Goal: Task Accomplishment & Management: Manage account settings

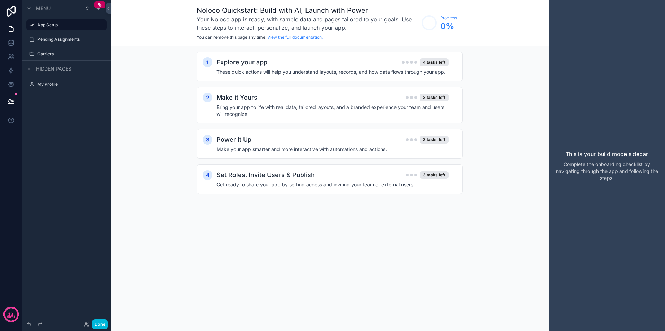
click at [438, 61] on div "4 tasks left" at bounding box center [434, 63] width 29 height 8
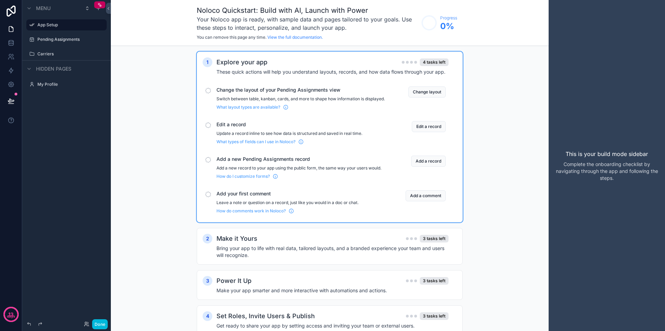
click at [429, 91] on button "Change layout" at bounding box center [426, 92] width 37 height 11
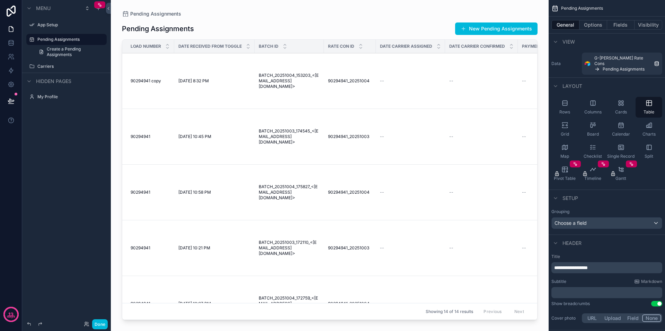
click at [164, 168] on div "scrollable content" at bounding box center [330, 161] width 438 height 323
click at [146, 140] on span "90294941" at bounding box center [141, 137] width 20 height 6
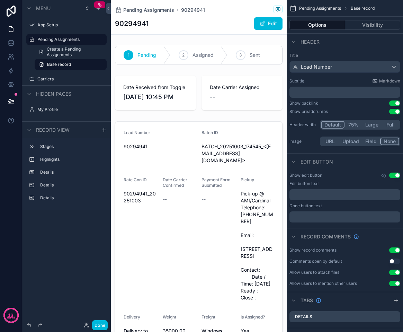
click at [155, 215] on div "scrollable content" at bounding box center [199, 281] width 176 height 326
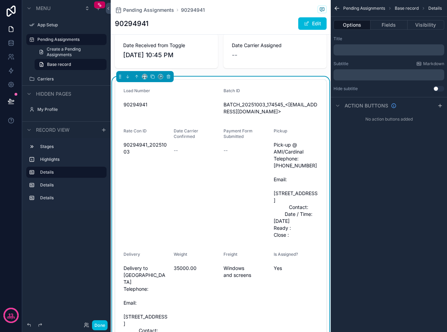
scroll to position [35, 0]
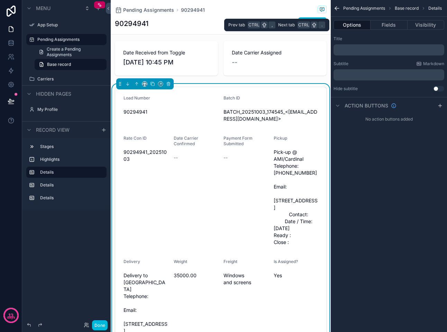
click at [384, 24] on button "Fields" at bounding box center [389, 25] width 37 height 10
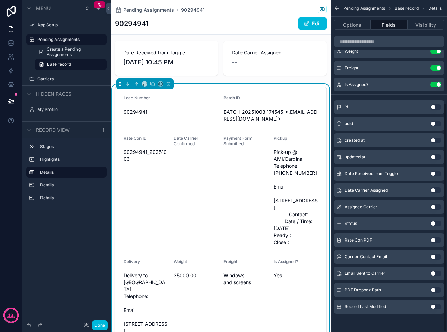
scroll to position [149, 0]
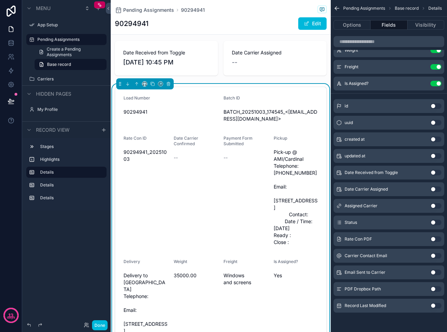
click at [433, 188] on button "Use setting" at bounding box center [436, 189] width 11 height 6
click at [435, 101] on button "Use setting" at bounding box center [436, 100] width 11 height 6
click at [406, 206] on div "Assigned Carrier Use setting" at bounding box center [389, 206] width 111 height 14
click at [433, 205] on button "Use setting" at bounding box center [436, 206] width 11 height 6
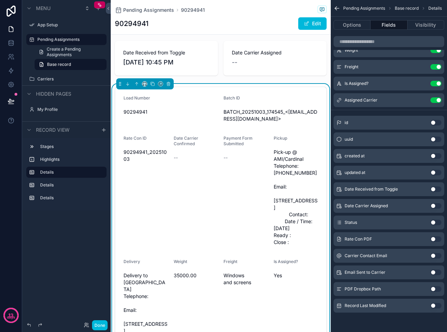
click at [373, 99] on span "Assigned Carrier" at bounding box center [361, 100] width 33 height 6
click at [0, 0] on icon "scrollable content" at bounding box center [0, 0] width 0 height 0
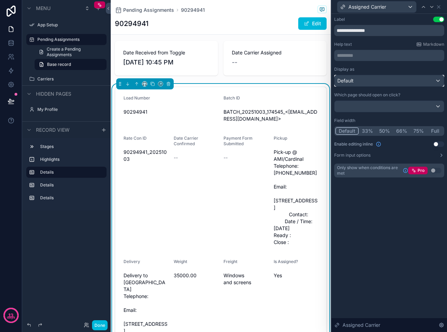
click at [436, 80] on div "Default" at bounding box center [389, 80] width 109 height 11
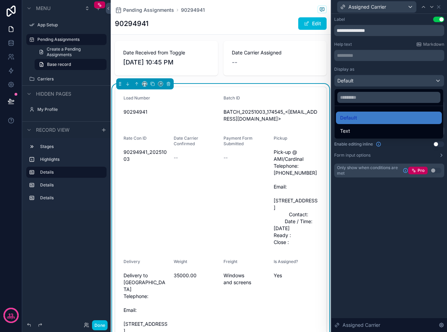
click at [436, 80] on div at bounding box center [390, 166] width 116 height 332
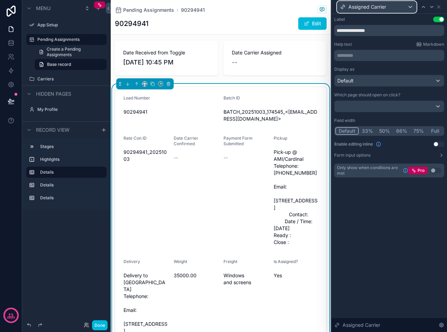
click at [409, 6] on div "Assigned Carrier" at bounding box center [377, 6] width 79 height 11
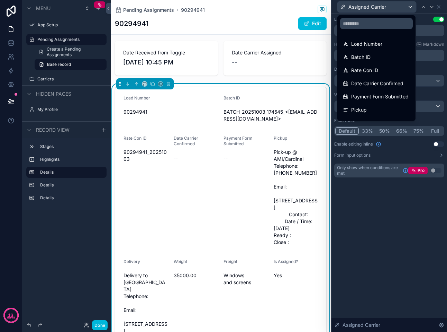
click at [410, 212] on div at bounding box center [390, 166] width 116 height 332
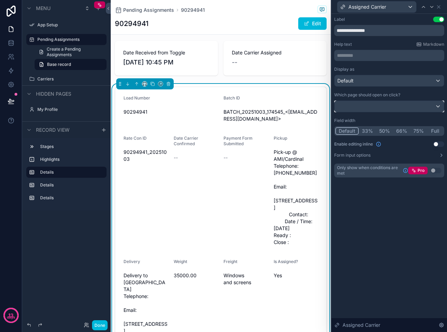
click at [437, 104] on div at bounding box center [389, 106] width 109 height 11
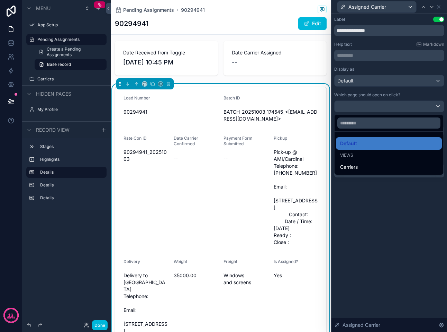
click at [435, 223] on div at bounding box center [390, 166] width 116 height 332
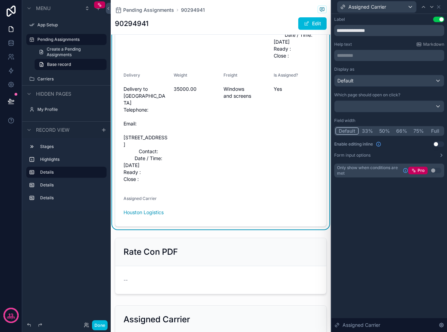
scroll to position [139, 0]
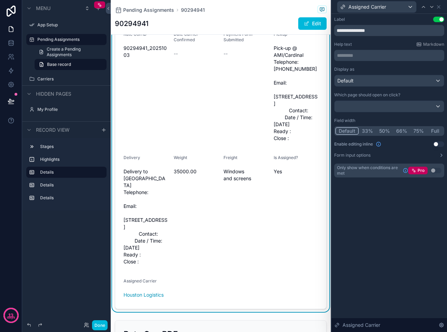
click at [197, 144] on div "Date Carrier Confirmed --" at bounding box center [196, 88] width 45 height 112
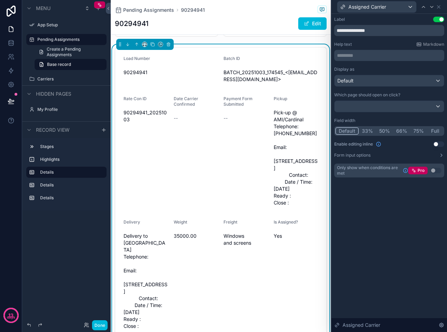
scroll to position [0, 0]
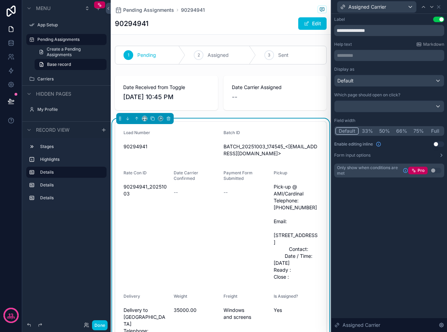
click at [436, 143] on button "Use setting" at bounding box center [439, 144] width 11 height 6
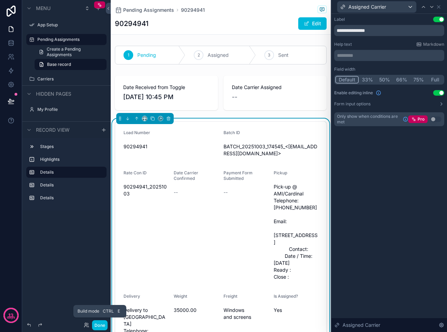
click at [96, 323] on button "Done" at bounding box center [100, 325] width 16 height 10
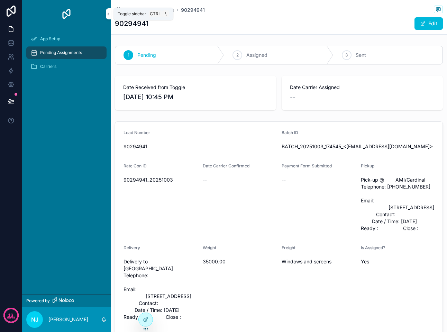
click at [107, 12] on icon "scrollable content" at bounding box center [108, 13] width 5 height 5
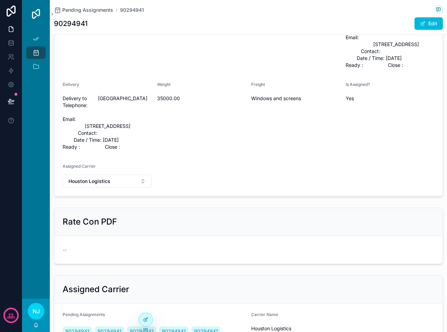
scroll to position [161, 0]
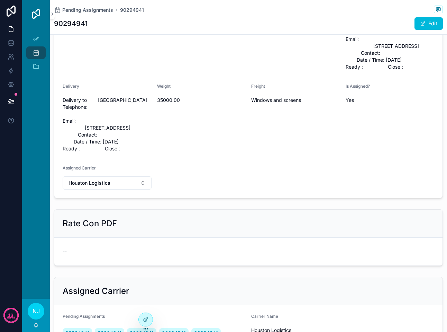
click at [144, 189] on button "Houston Logistics" at bounding box center [107, 182] width 89 height 13
click at [212, 198] on form "Load Number 90294941 Batch ID BATCH_20251003_174545_<190520506755758080.0.v2@ti…" at bounding box center [248, 79] width 389 height 238
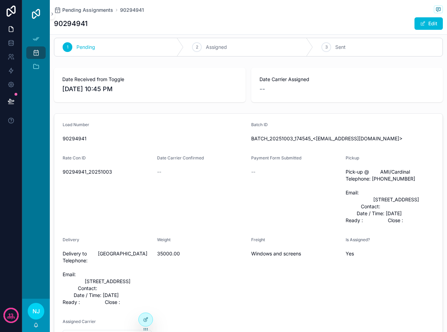
scroll to position [0, 0]
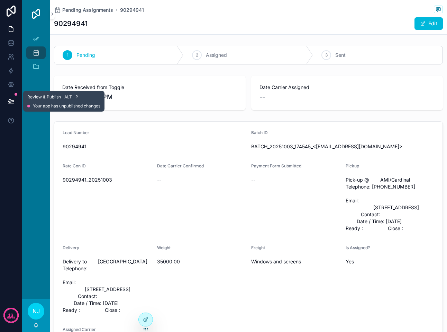
click at [11, 98] on icon at bounding box center [11, 101] width 7 height 7
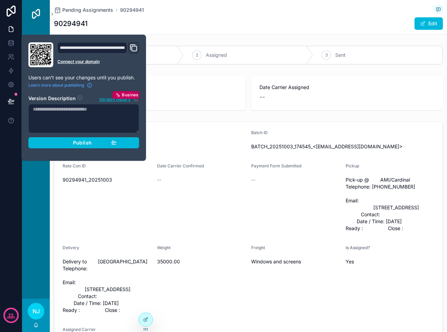
click at [59, 142] on div "Publish" at bounding box center [84, 143] width 66 height 6
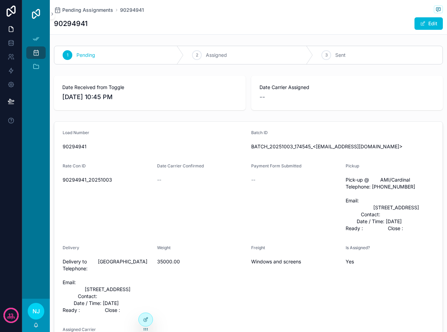
click at [33, 183] on div "App Setup Pending Assignments Carriers" at bounding box center [36, 163] width 28 height 271
click at [9, 58] on icon at bounding box center [9, 59] width 3 height 2
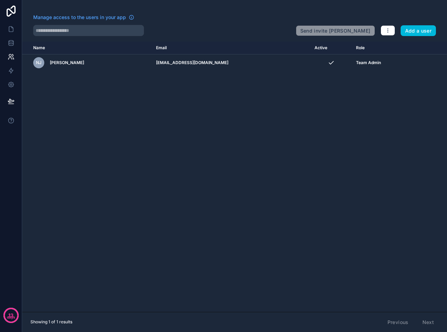
click at [419, 30] on button "Add a user" at bounding box center [419, 30] width 36 height 11
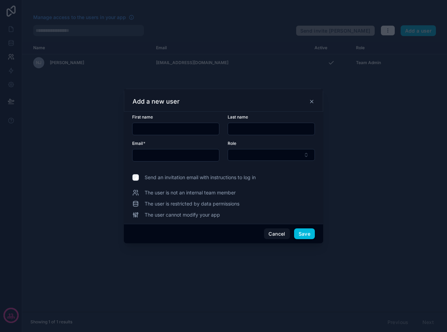
click at [150, 129] on input "text" at bounding box center [176, 129] width 87 height 10
type input "******"
click at [234, 130] on input "text" at bounding box center [271, 129] width 87 height 10
type input "**********"
click at [155, 154] on input "text" at bounding box center [176, 155] width 87 height 10
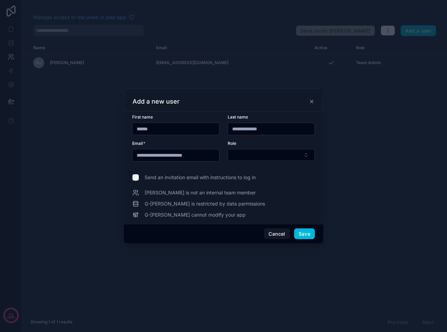
type input "**********"
click at [245, 151] on button "Select Button" at bounding box center [271, 155] width 87 height 12
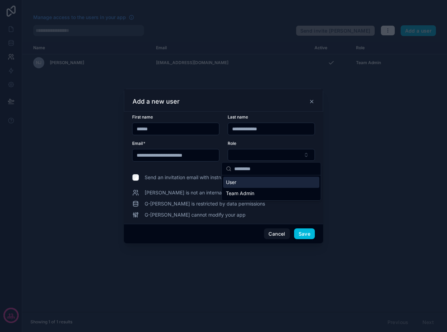
click at [234, 181] on span "User" at bounding box center [231, 182] width 10 height 7
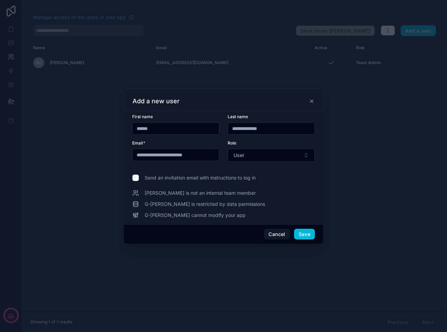
click at [270, 153] on button "User" at bounding box center [271, 155] width 87 height 13
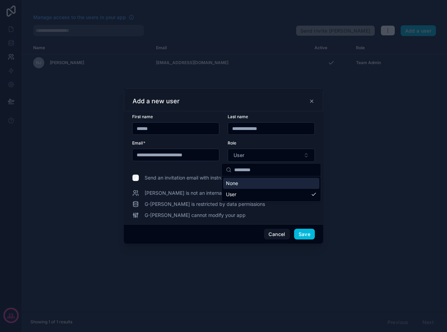
click at [206, 234] on div "Cancel Save" at bounding box center [223, 234] width 199 height 20
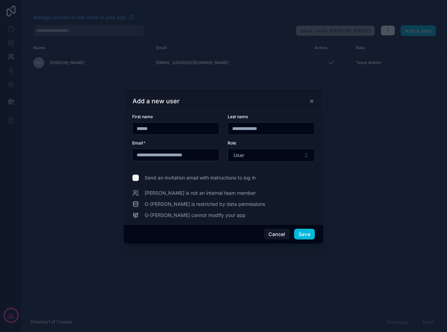
click at [302, 234] on button "Save" at bounding box center [304, 234] width 21 height 11
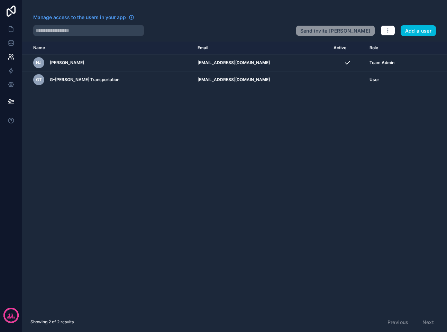
click at [10, 10] on icon at bounding box center [11, 11] width 9 height 11
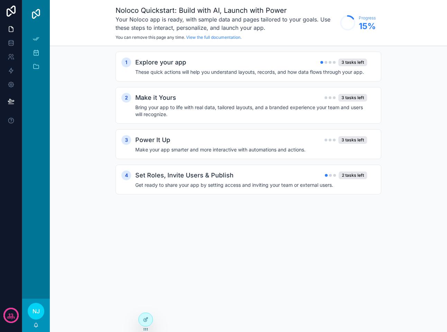
click at [348, 62] on div "3 tasks left" at bounding box center [353, 63] width 29 height 8
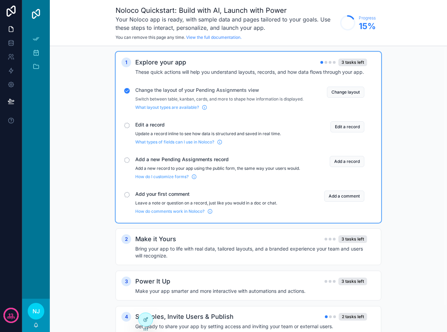
click at [347, 132] on button "Edit a record" at bounding box center [348, 126] width 34 height 11
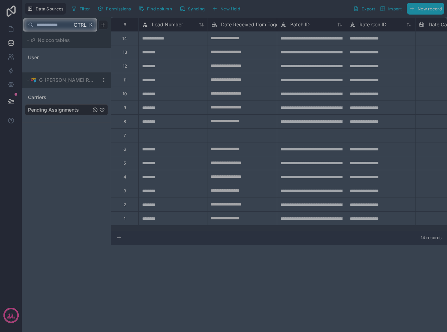
click at [80, 183] on div at bounding box center [223, 182] width 447 height 300
click at [73, 110] on div at bounding box center [223, 182] width 447 height 300
click at [67, 142] on div at bounding box center [223, 182] width 447 height 300
click at [83, 21] on span "Ctrl" at bounding box center [80, 24] width 14 height 9
click at [152, 53] on div at bounding box center [223, 182] width 447 height 300
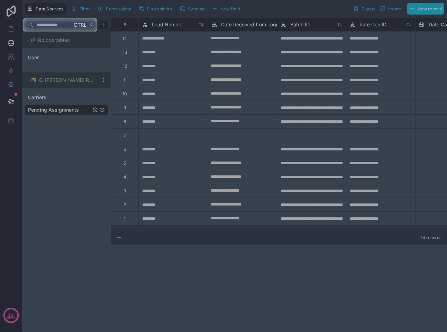
click at [50, 39] on div at bounding box center [223, 182] width 447 height 300
click at [327, 37] on div at bounding box center [223, 182] width 447 height 300
click at [165, 118] on div at bounding box center [223, 182] width 447 height 300
click at [154, 137] on div at bounding box center [223, 182] width 447 height 300
click at [161, 161] on div at bounding box center [223, 182] width 447 height 300
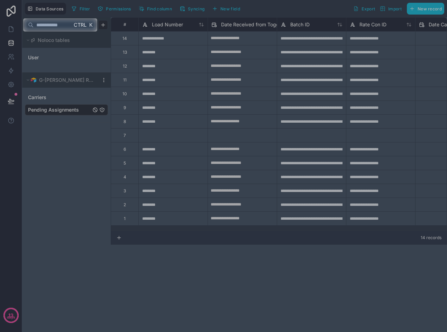
click at [157, 183] on div at bounding box center [223, 182] width 447 height 300
drag, startPoint x: 158, startPoint y: 228, endPoint x: 247, endPoint y: 229, distance: 89.4
click at [247, 229] on div at bounding box center [223, 182] width 447 height 300
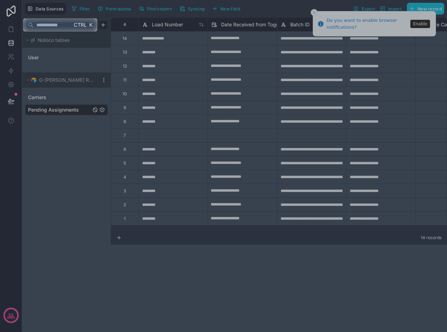
drag, startPoint x: 92, startPoint y: 157, endPoint x: 66, endPoint y: 144, distance: 28.7
click at [66, 144] on div at bounding box center [223, 182] width 447 height 300
click at [425, 24] on div at bounding box center [272, 24] width 350 height 13
click at [315, 10] on div at bounding box center [223, 9] width 447 height 18
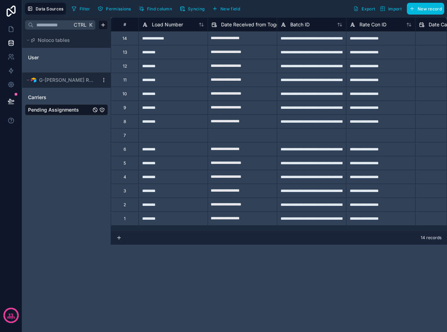
click at [78, 24] on span "Ctrl" at bounding box center [80, 24] width 14 height 9
click at [104, 24] on html "**********" at bounding box center [223, 166] width 447 height 332
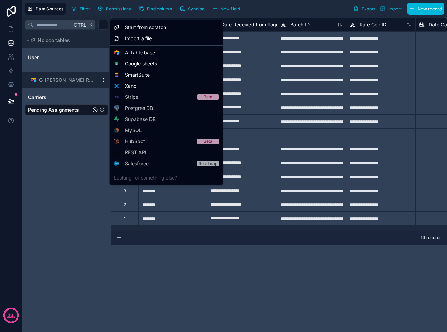
click at [62, 152] on html "**********" at bounding box center [223, 166] width 447 height 332
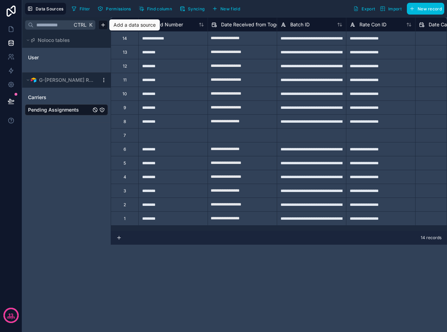
click at [62, 152] on div "Ctrl K Noloco tables User G-Mack Rate Cons Carriers Pending Assignments" at bounding box center [66, 174] width 89 height 314
click at [48, 38] on span "Noloco tables" at bounding box center [54, 40] width 32 height 7
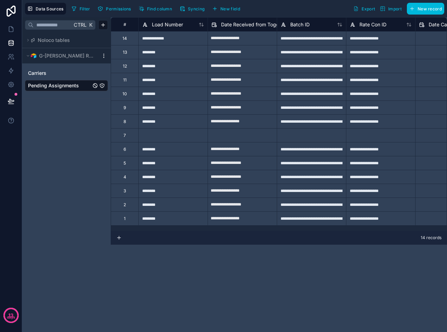
click at [48, 38] on span "Noloco tables" at bounding box center [54, 40] width 32 height 7
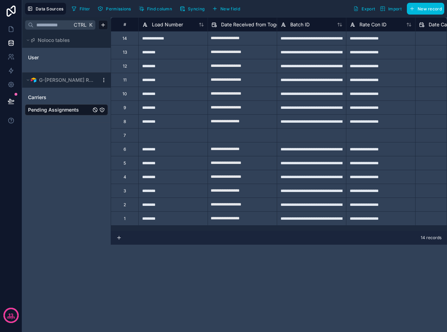
click at [51, 80] on span "G-[PERSON_NAME] Rate Cons" at bounding box center [67, 80] width 56 height 7
click at [51, 80] on span "G-Mack Rate Cons" at bounding box center [67, 80] width 56 height 7
click at [55, 109] on span "Pending Assignments" at bounding box center [53, 109] width 51 height 7
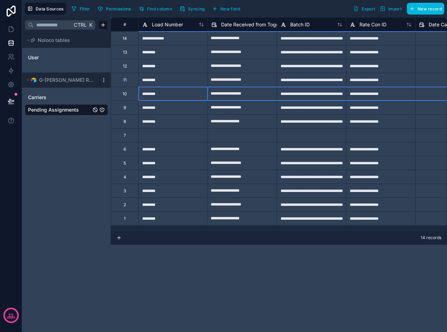
click at [126, 95] on div "10" at bounding box center [125, 94] width 5 height 6
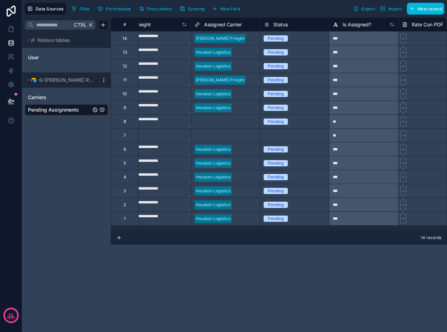
scroll to position [0, 723]
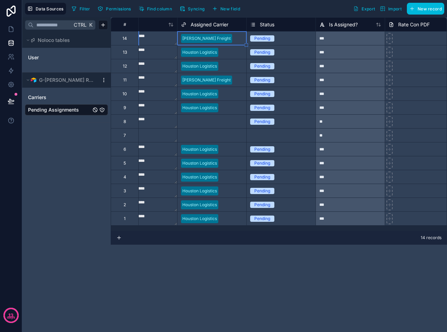
click at [13, 11] on icon at bounding box center [11, 11] width 14 height 11
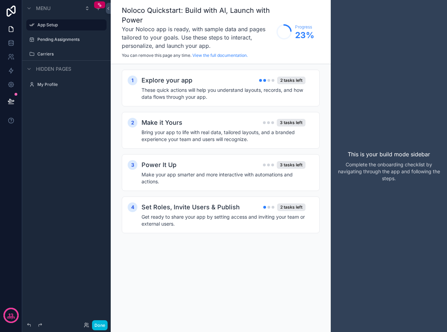
click at [230, 88] on h4 "These quick actions will help you understand layouts, records, and how data flo…" at bounding box center [224, 94] width 164 height 14
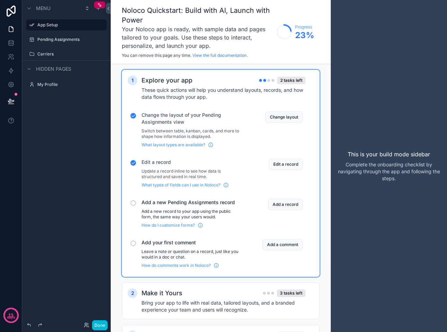
click at [287, 204] on button "Add a record" at bounding box center [285, 204] width 35 height 11
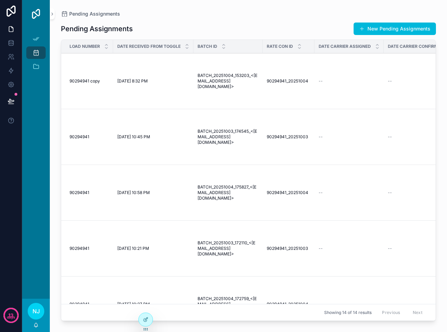
click at [376, 27] on button "New Pending Assignments" at bounding box center [395, 29] width 82 height 12
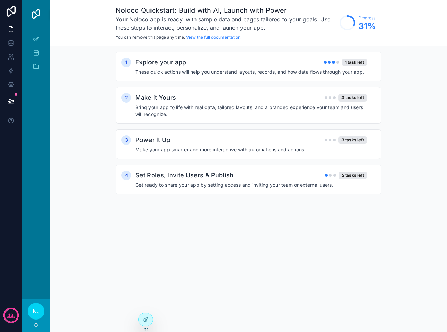
click at [241, 102] on div "Make it Yours 3 tasks left" at bounding box center [251, 98] width 232 height 10
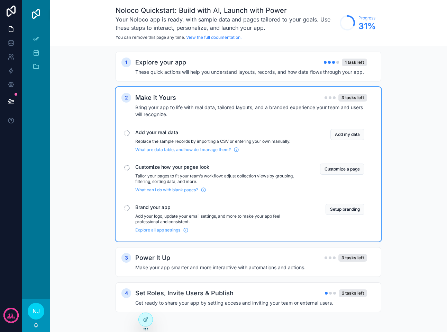
click at [331, 167] on button "Customize a page" at bounding box center [342, 168] width 44 height 11
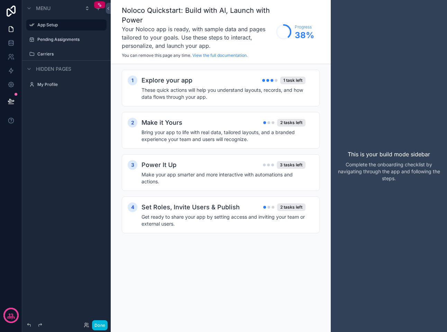
click at [294, 123] on div "2 tasks left" at bounding box center [291, 123] width 28 height 8
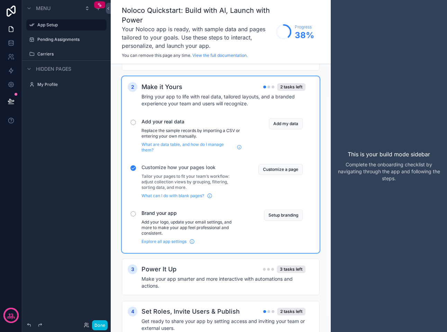
scroll to position [61, 0]
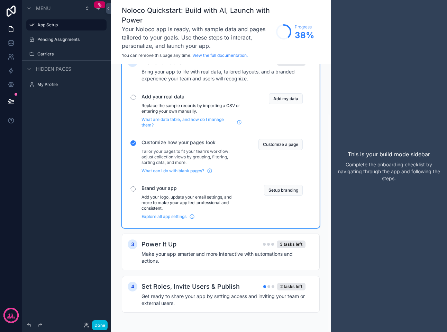
click at [283, 189] on button "Setup branding" at bounding box center [283, 190] width 39 height 11
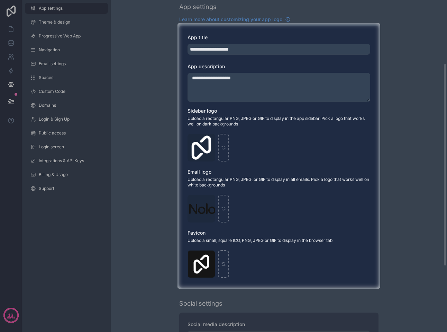
scroll to position [104, 0]
click at [202, 141] on div "Logo-Sq-No-Padding .png" at bounding box center [202, 147] width 28 height 28
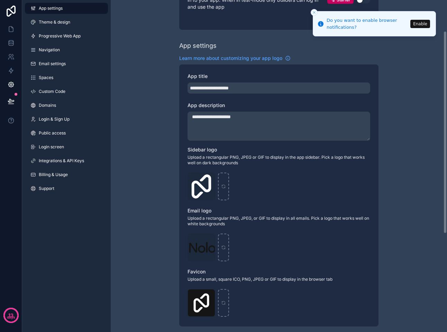
scroll to position [38, 0]
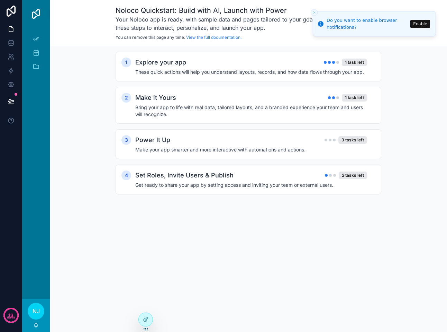
click at [362, 95] on div "1 task left" at bounding box center [354, 98] width 25 height 8
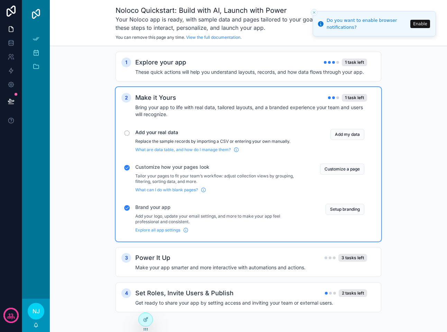
click at [347, 131] on button "Add my data" at bounding box center [348, 134] width 34 height 11
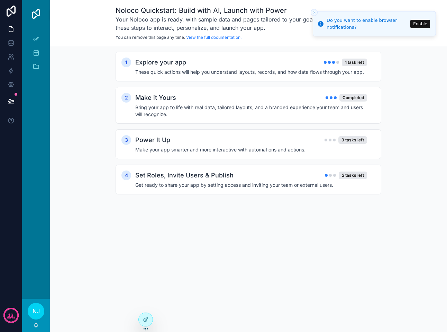
click at [353, 61] on div "1 task left" at bounding box center [354, 63] width 25 height 8
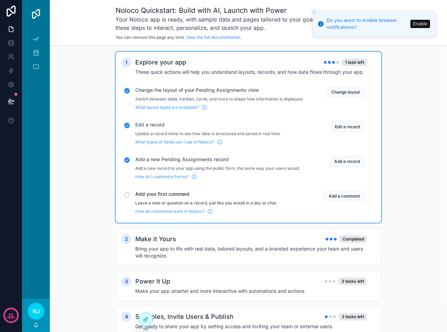
click at [338, 198] on button "Add a comment" at bounding box center [344, 195] width 40 height 11
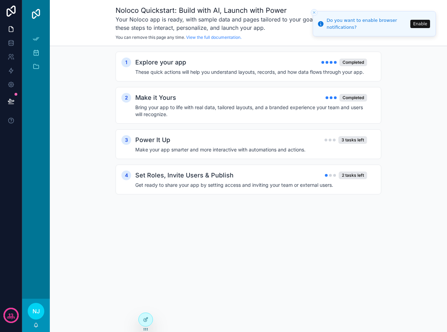
click at [362, 137] on div "3 tasks left" at bounding box center [353, 140] width 29 height 8
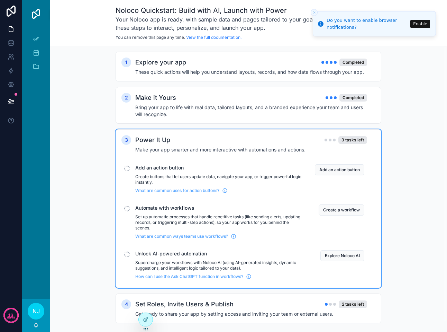
click at [356, 171] on button "Add an action button" at bounding box center [340, 169] width 50 height 11
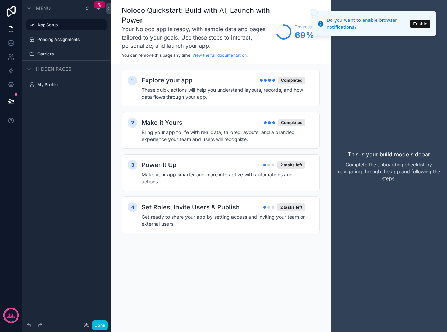
click at [285, 164] on div "2 tasks left" at bounding box center [291, 165] width 28 height 8
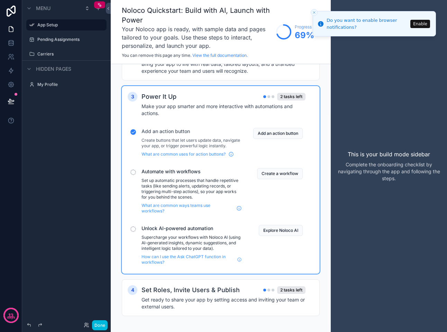
scroll to position [69, 0]
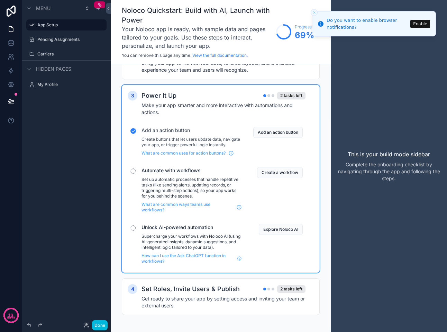
click at [284, 169] on button "Create a workflow" at bounding box center [280, 172] width 46 height 11
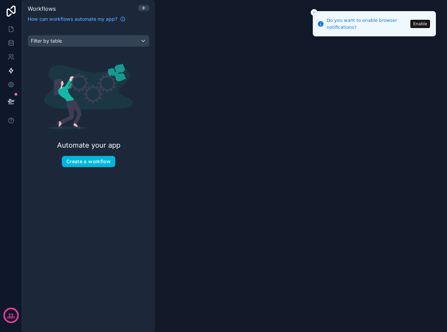
click at [97, 163] on button "Create a workflow" at bounding box center [88, 161] width 53 height 11
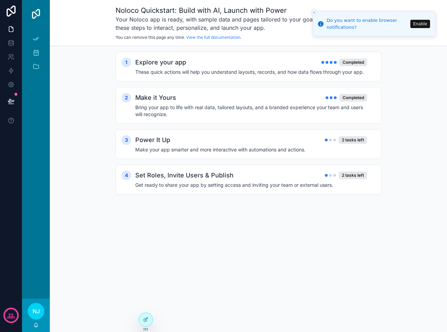
click at [353, 138] on div "2 tasks left" at bounding box center [353, 140] width 28 height 8
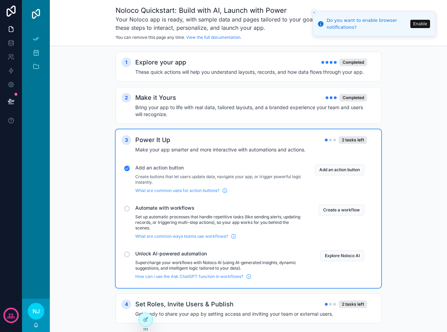
click at [337, 209] on button "Create a workflow" at bounding box center [342, 209] width 46 height 11
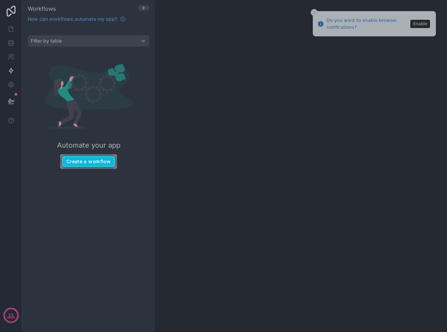
click at [94, 160] on button "Create a workflow" at bounding box center [88, 161] width 53 height 11
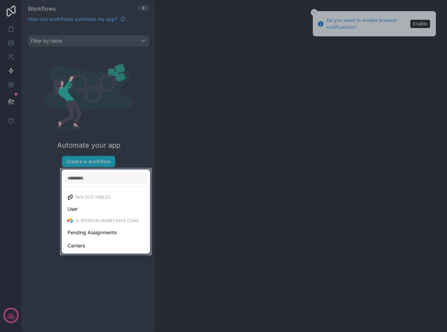
click at [95, 229] on span "Pending Assignments" at bounding box center [92, 232] width 49 height 8
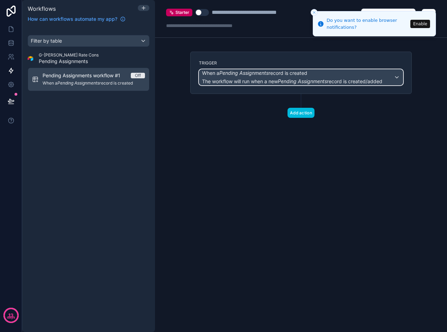
click at [391, 76] on div "When a Pending Assignments record is created The workflow will run when a new P…" at bounding box center [301, 77] width 204 height 15
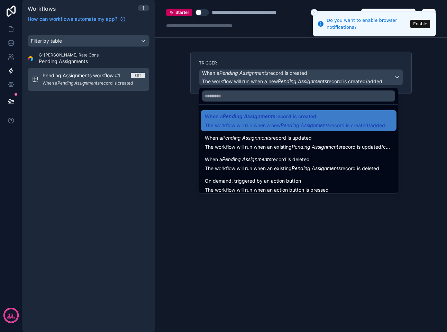
click at [418, 105] on div at bounding box center [223, 166] width 447 height 332
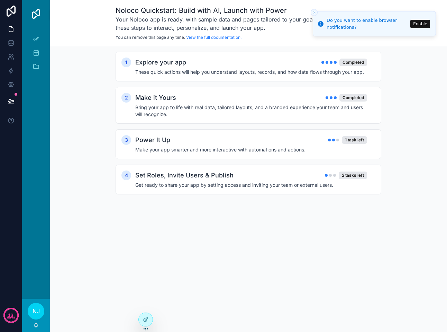
click at [355, 139] on div "1 task left" at bounding box center [354, 140] width 25 height 8
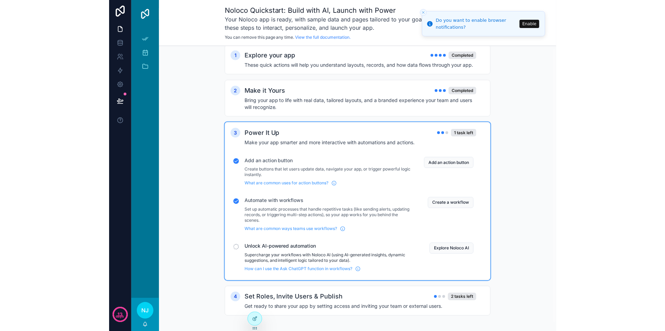
scroll to position [11, 0]
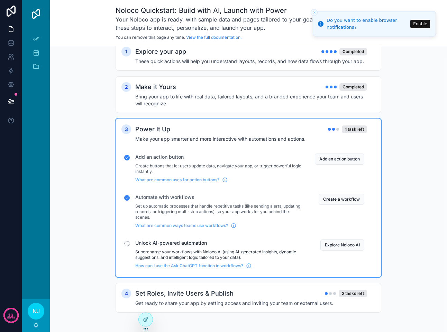
click at [341, 243] on button "Explore Noloco AI" at bounding box center [343, 244] width 44 height 11
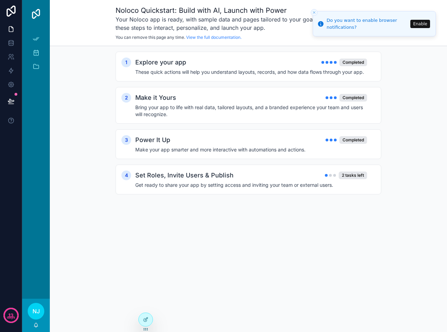
click at [346, 174] on div "2 tasks left" at bounding box center [353, 175] width 28 height 8
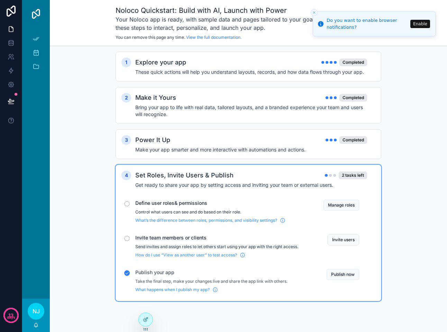
click at [346, 202] on button "Manage roles" at bounding box center [342, 204] width 36 height 11
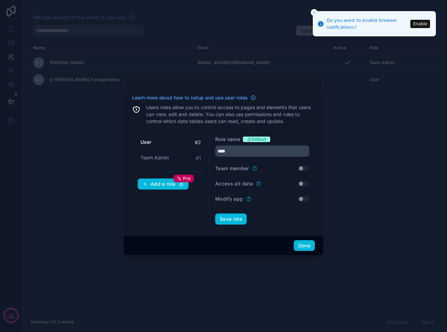
click at [306, 244] on button "Done" at bounding box center [304, 245] width 21 height 11
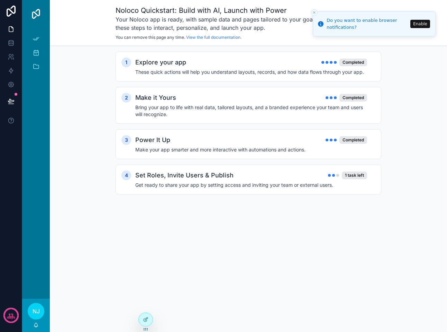
click at [363, 176] on div "1 task left" at bounding box center [354, 175] width 25 height 8
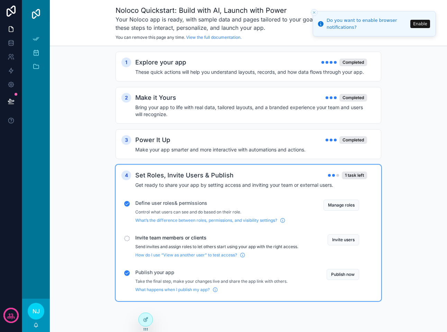
click at [346, 237] on button "Invite users" at bounding box center [344, 239] width 32 height 11
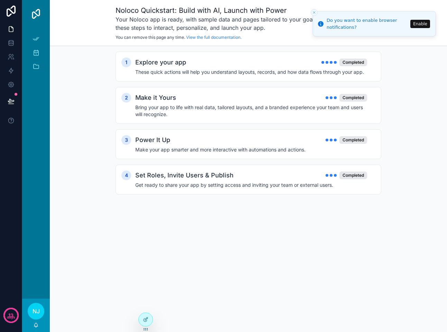
click at [313, 11] on icon "Close toast" at bounding box center [314, 12] width 4 height 4
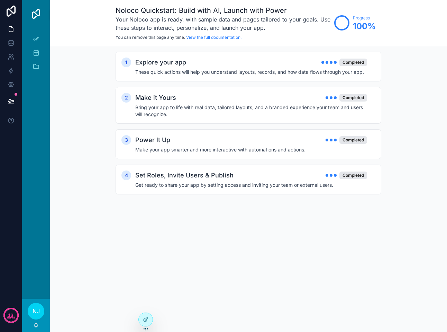
click at [41, 12] on img "scrollable content" at bounding box center [35, 13] width 11 height 11
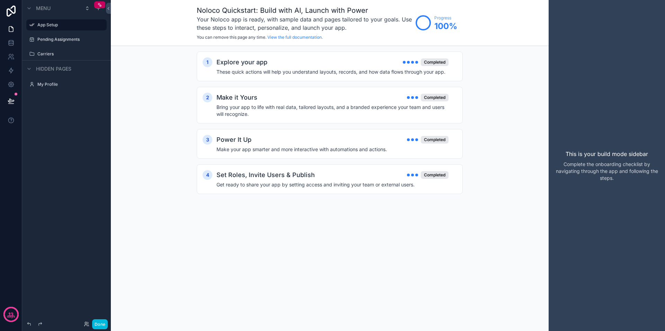
click at [54, 38] on label "Pending Assignments" at bounding box center [69, 40] width 65 height 6
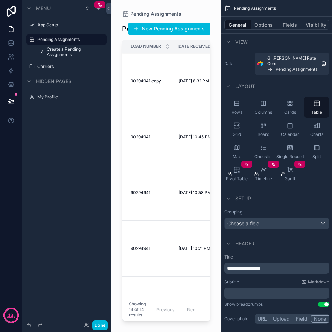
click at [11, 159] on div "13 days" at bounding box center [11, 166] width 22 height 332
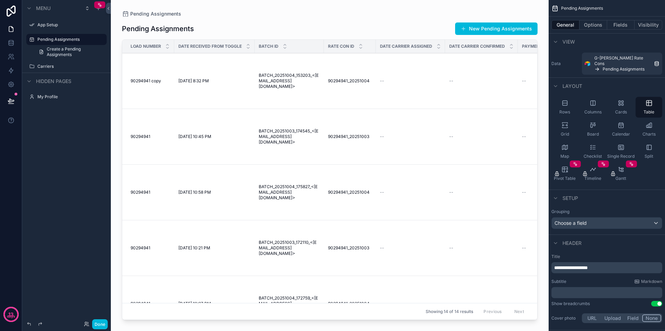
click at [11, 11] on icon at bounding box center [11, 11] width 9 height 11
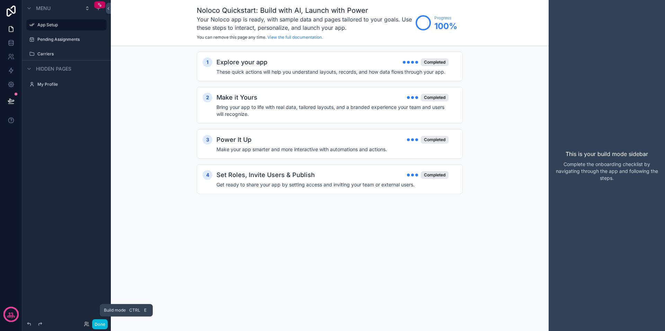
click at [100, 324] on button "Done" at bounding box center [100, 325] width 16 height 10
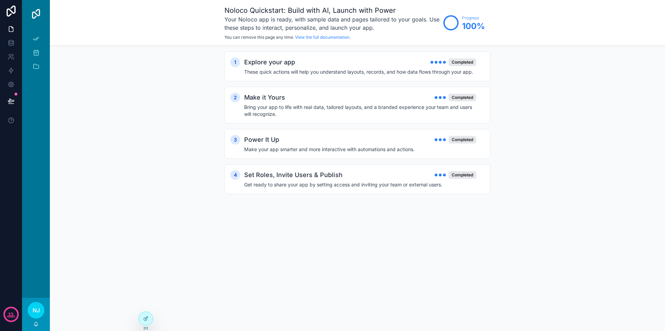
click at [244, 221] on div "Noloco Quickstart: Build with AI, Launch with Power Your Noloco app is ready, w…" at bounding box center [357, 165] width 615 height 331
click at [34, 49] on div "Pending Assignments" at bounding box center [35, 52] width 11 height 11
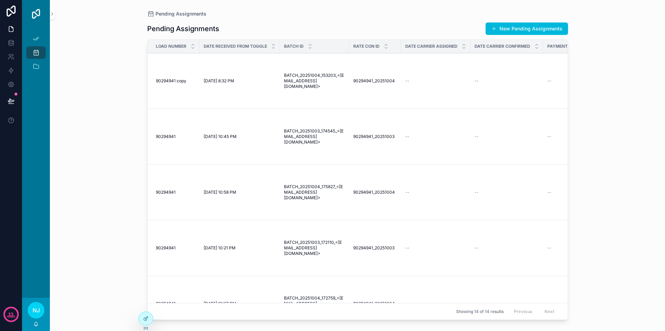
click at [249, 108] on td "[DATE] 8:32 PM [DATE] 8:32 PM" at bounding box center [239, 81] width 80 height 56
click at [162, 140] on span "90294941" at bounding box center [166, 137] width 20 height 6
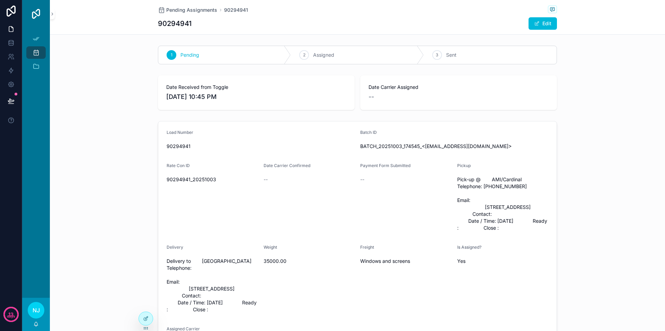
click at [184, 10] on span "Pending Assignments" at bounding box center [191, 10] width 51 height 7
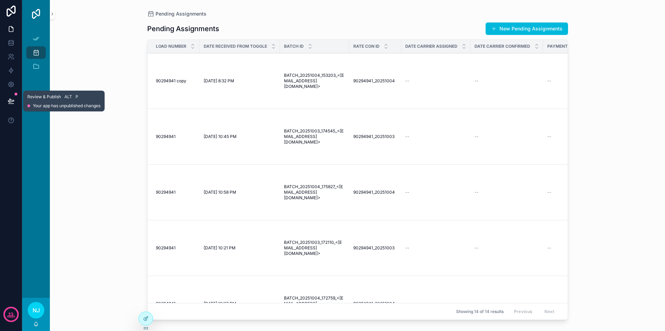
click at [10, 100] on icon at bounding box center [11, 101] width 7 height 7
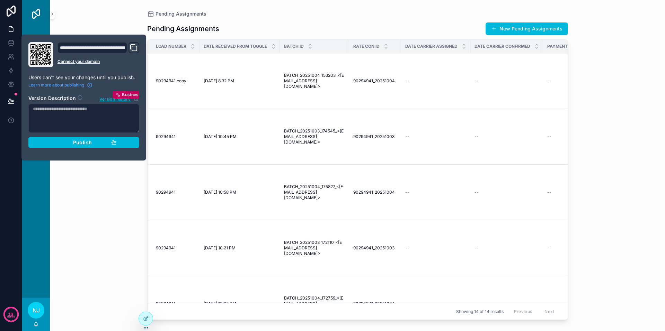
click at [73, 141] on span "Publish" at bounding box center [82, 143] width 19 height 6
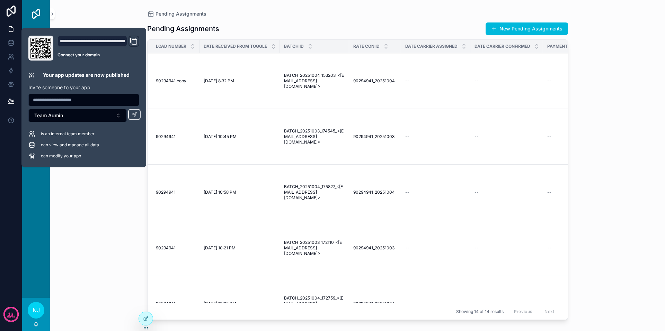
click at [106, 117] on button "Team Admin" at bounding box center [77, 115] width 98 height 13
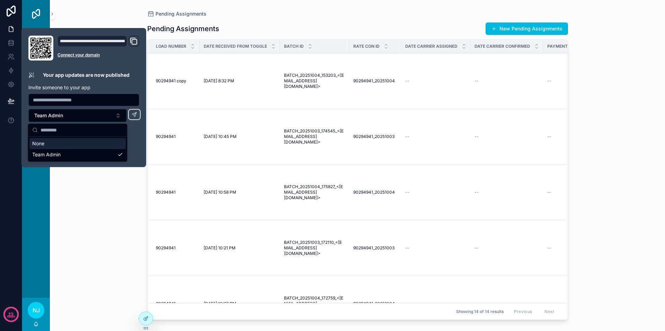
click at [122, 86] on p "Invite someone to your app" at bounding box center [83, 87] width 111 height 7
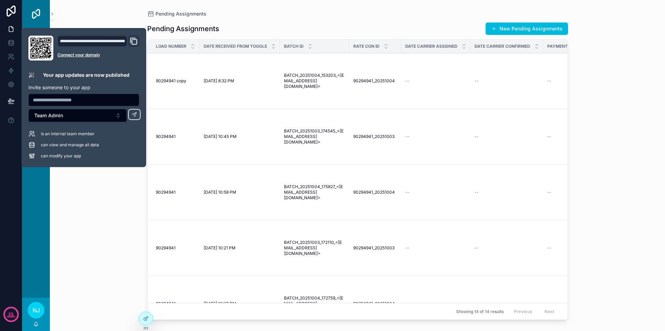
click at [83, 102] on input "text" at bounding box center [84, 100] width 110 height 10
click at [83, 119] on button "Team Admin" at bounding box center [77, 115] width 98 height 13
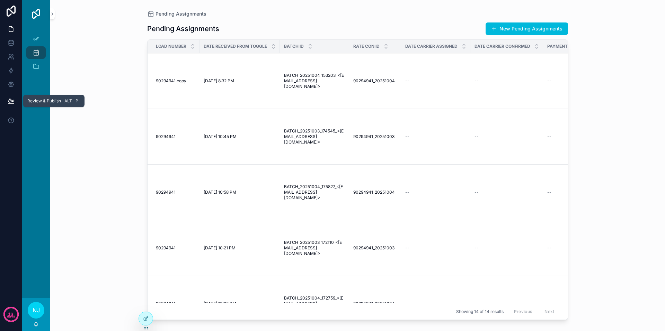
click at [10, 99] on icon at bounding box center [11, 101] width 7 height 7
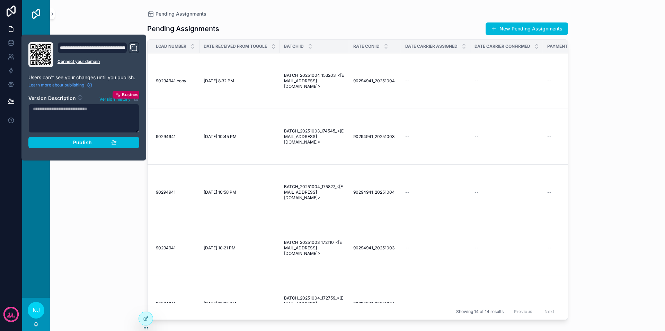
click at [135, 47] on icon "Domain and Custom Link" at bounding box center [134, 48] width 8 height 8
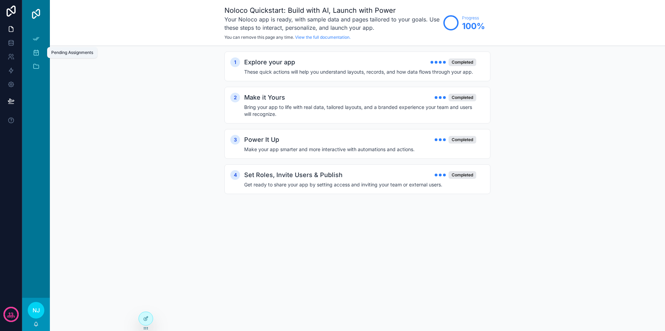
click at [36, 49] on div "Pending Assignments" at bounding box center [35, 52] width 11 height 11
